Goal: Task Accomplishment & Management: Manage account settings

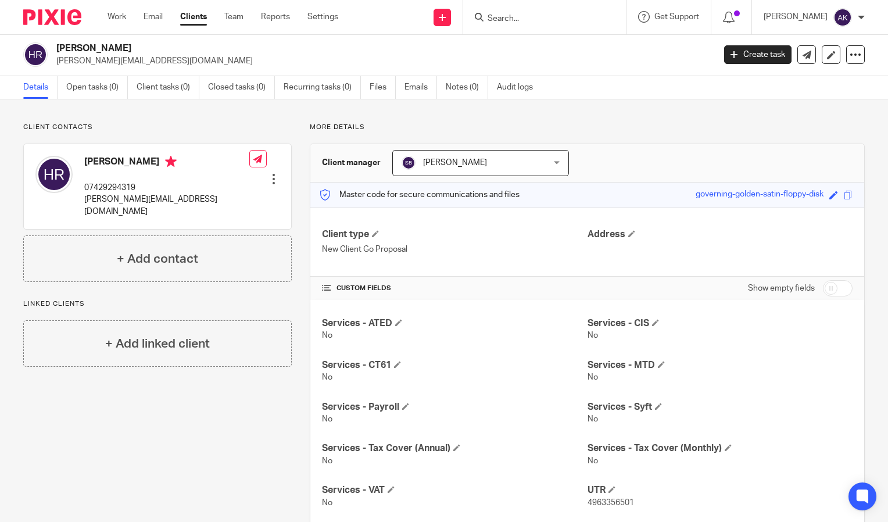
scroll to position [3, 0]
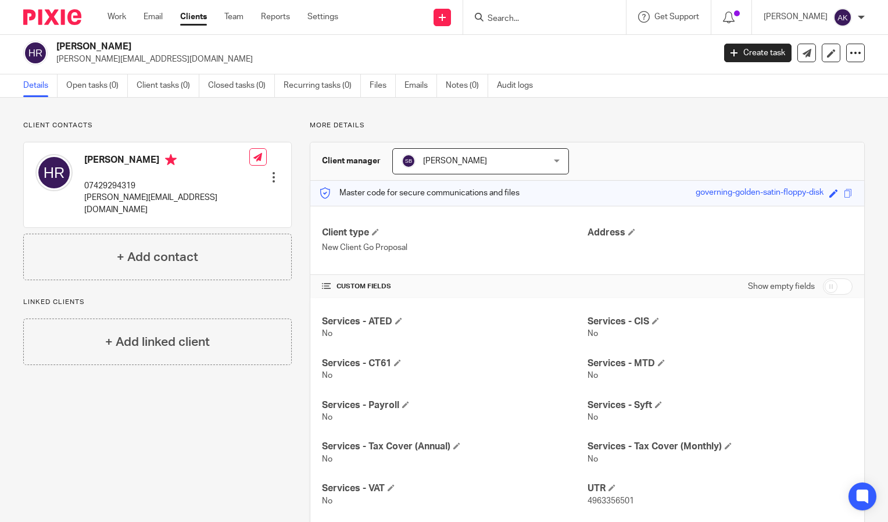
click at [270, 171] on div at bounding box center [274, 177] width 12 height 12
click at [189, 184] on link "Edit contact" at bounding box center [218, 185] width 111 height 17
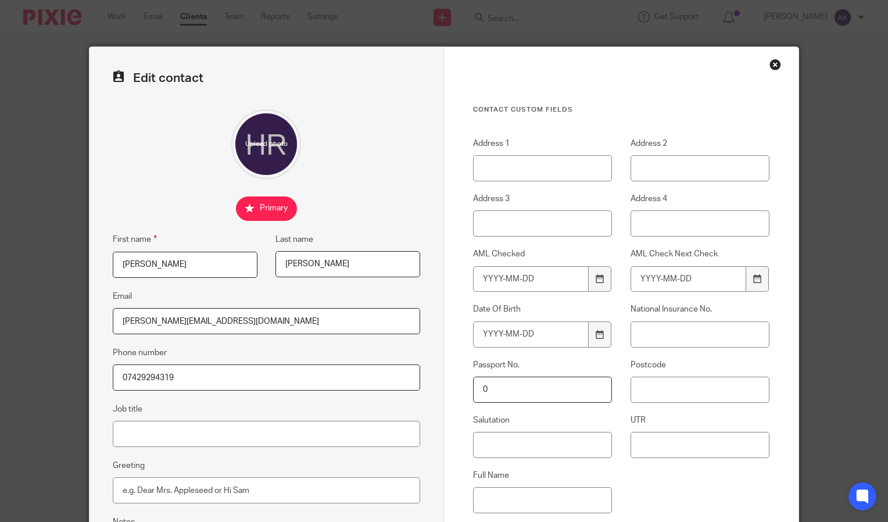
scroll to position [137, 0]
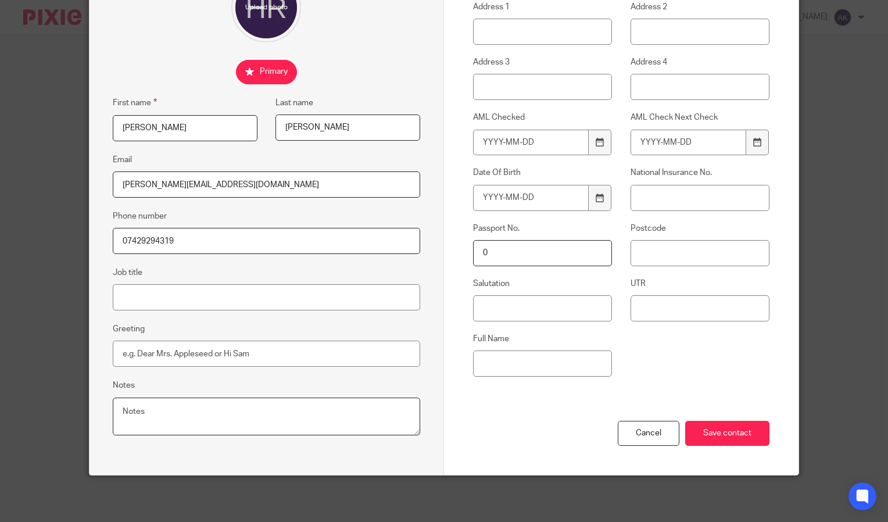
click at [180, 410] on textarea "Notes" at bounding box center [266, 417] width 307 height 38
click at [140, 414] on textarea "Temporaraly" at bounding box center [266, 417] width 307 height 38
paste textarea "55 [GEOGRAPHIC_DATA] [GEOGRAPHIC_DATA] WC1H8JX"
click at [117, 425] on textarea "Temporarily living in [GEOGRAPHIC_DATA] Main [GEOGRAPHIC_DATA] address: 55 [GEO…" at bounding box center [266, 417] width 307 height 38
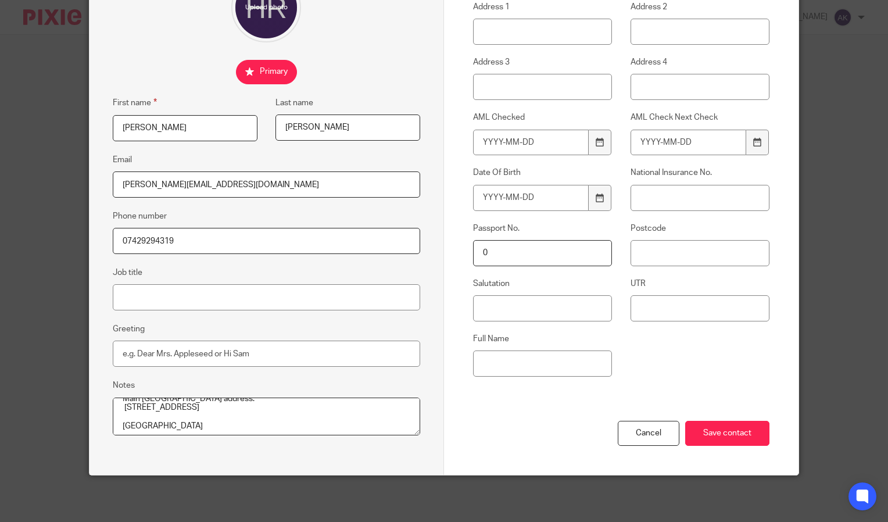
click at [117, 425] on textarea "Temporarily living in [GEOGRAPHIC_DATA] Main [GEOGRAPHIC_DATA] address: [STREET…" at bounding box center [266, 417] width 307 height 38
click at [118, 427] on textarea "Temporarily living in [GEOGRAPHIC_DATA] Main [GEOGRAPHIC_DATA] address: [STREET…" at bounding box center [266, 417] width 307 height 38
click at [340, 421] on textarea "Temporarily living in [GEOGRAPHIC_DATA] Main [GEOGRAPHIC_DATA] address: [STREET…" at bounding box center [266, 417] width 307 height 38
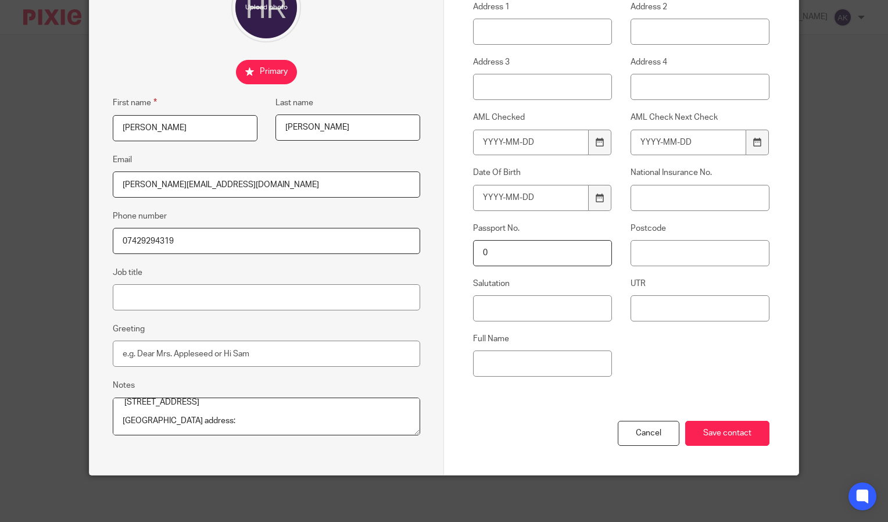
click at [129, 431] on textarea "Temporarily living in [GEOGRAPHIC_DATA] Main [GEOGRAPHIC_DATA] address: [STREET…" at bounding box center [266, 417] width 307 height 38
paste textarea "[STREET_ADDRESS]"
type textarea "Temporarily living in [GEOGRAPHIC_DATA] Main [GEOGRAPHIC_DATA] address: [STREET…"
click at [432, 443] on div "Edit contact First name [PERSON_NAME] Last name [PERSON_NAME] Email [PERSON_NAM…" at bounding box center [267, 192] width 355 height 564
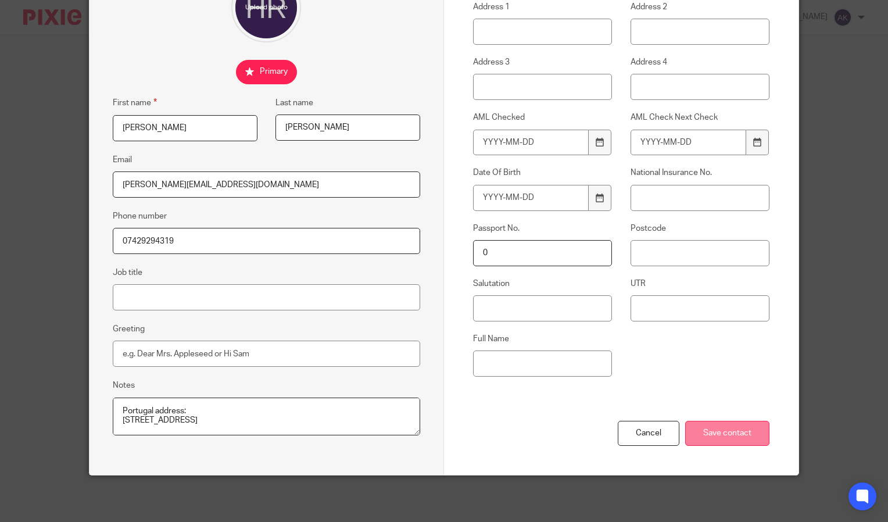
click at [749, 431] on input "Save contact" at bounding box center [727, 433] width 84 height 25
click at [638, 405] on div "Cancel Save contact" at bounding box center [621, 440] width 296 height 70
click at [739, 435] on input "Save contact" at bounding box center [727, 433] width 84 height 25
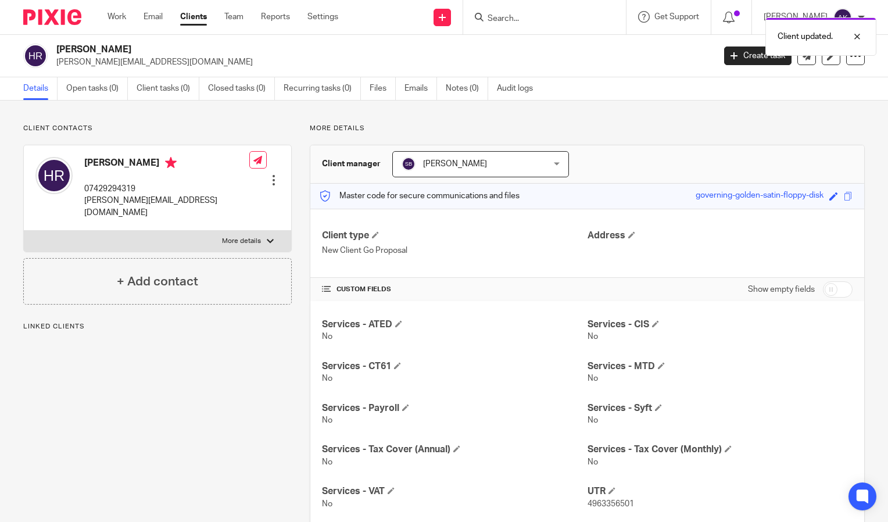
click at [267, 238] on div at bounding box center [270, 241] width 7 height 7
click at [24, 231] on input "More details" at bounding box center [23, 230] width 1 height 1
checkbox input "true"
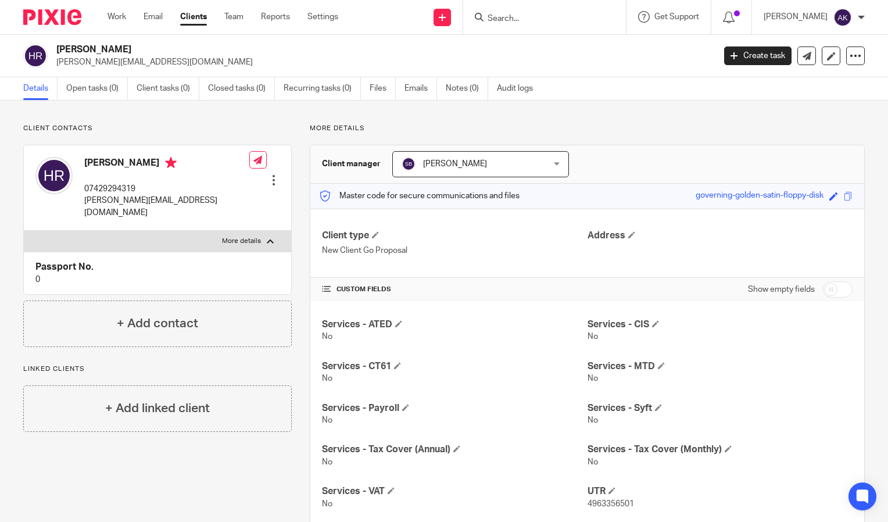
click at [273, 174] on div at bounding box center [274, 180] width 12 height 12
click at [234, 189] on link "Edit contact" at bounding box center [218, 188] width 111 height 17
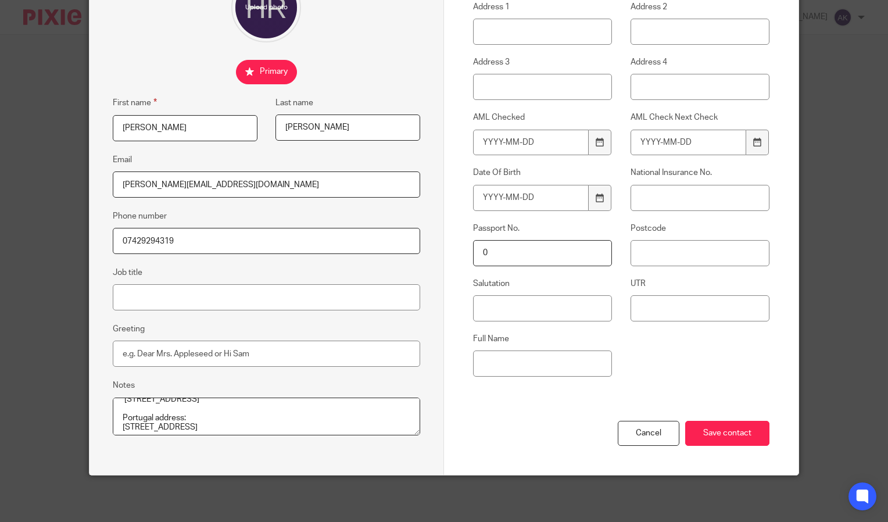
scroll to position [37, 0]
click at [721, 438] on input "Save contact" at bounding box center [727, 433] width 84 height 25
click at [738, 435] on input "Save contact" at bounding box center [727, 433] width 84 height 25
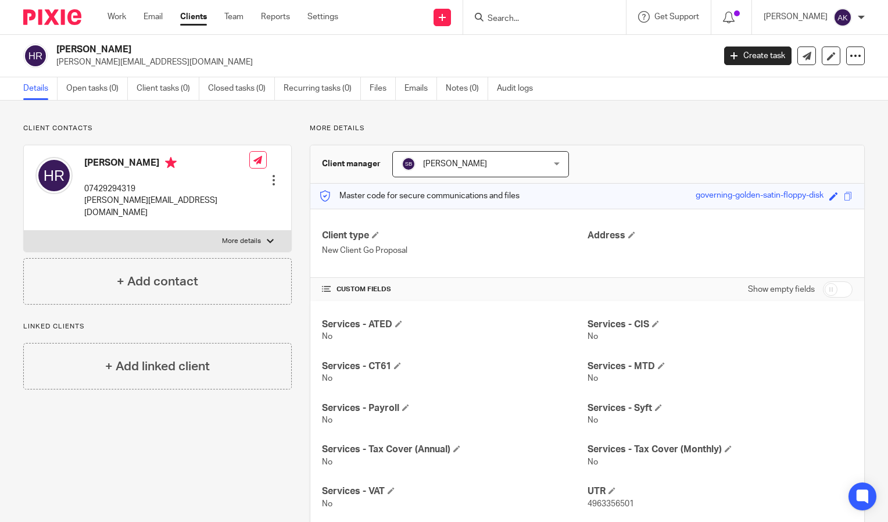
click at [535, 17] on input "Search" at bounding box center [539, 19] width 105 height 10
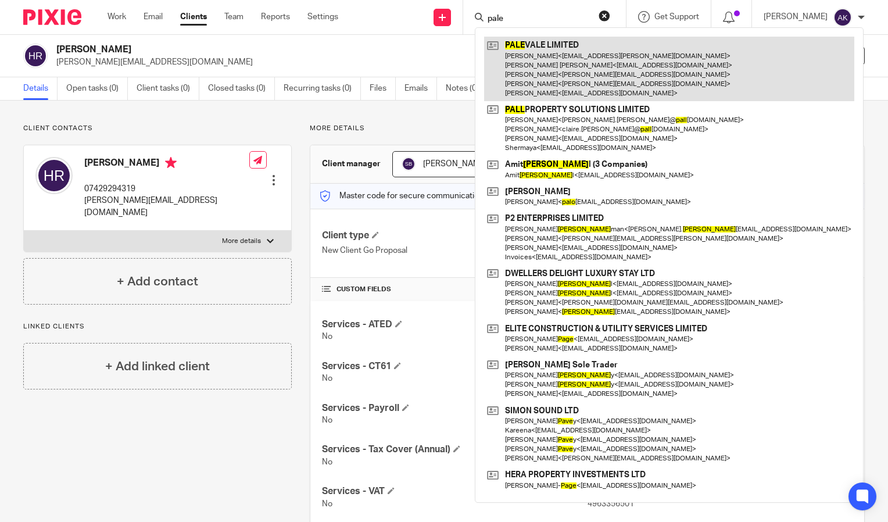
type input "pale"
click at [574, 58] on link at bounding box center [669, 69] width 370 height 65
